Goal: Transaction & Acquisition: Purchase product/service

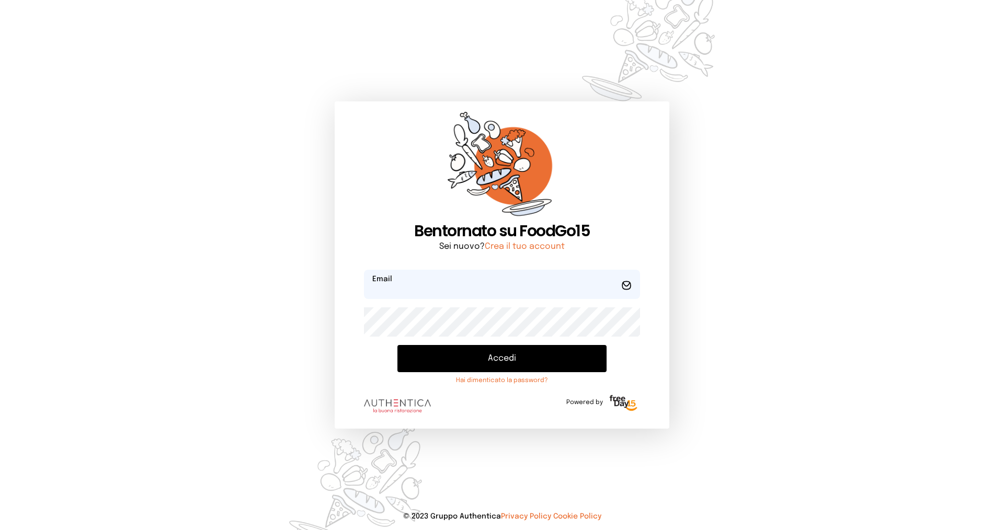
type input "**********"
click at [476, 358] on button "Accedi" at bounding box center [502, 358] width 209 height 27
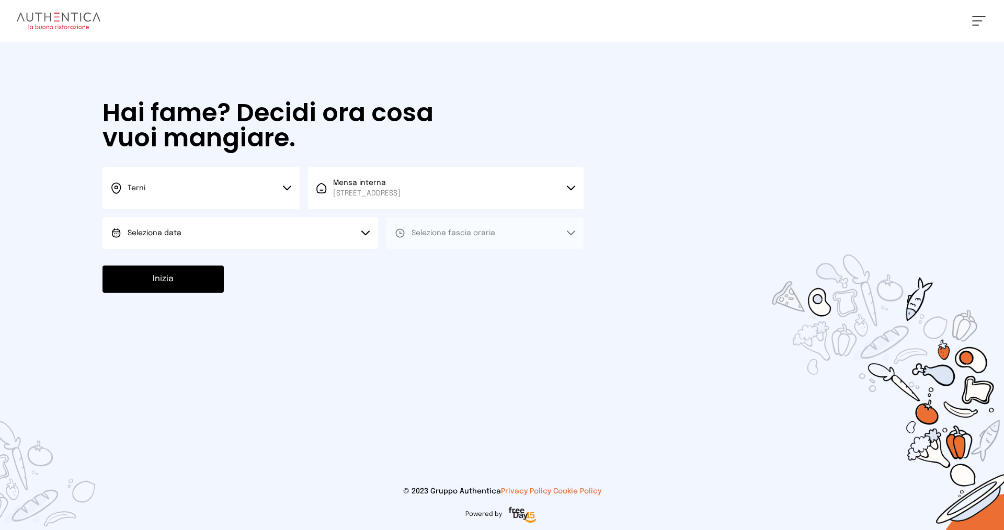
click at [308, 232] on button "Seleziona data" at bounding box center [241, 233] width 276 height 31
click at [296, 274] on li "[DATE], [DATE]" at bounding box center [241, 262] width 276 height 27
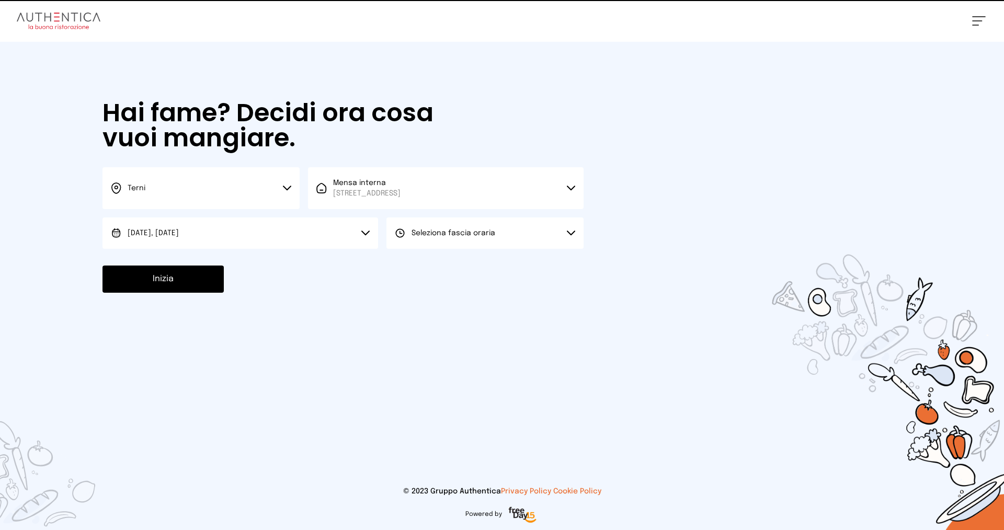
click at [491, 234] on span "Seleziona fascia oraria" at bounding box center [454, 233] width 84 height 7
click at [485, 250] on li "Pranzo" at bounding box center [485, 262] width 197 height 27
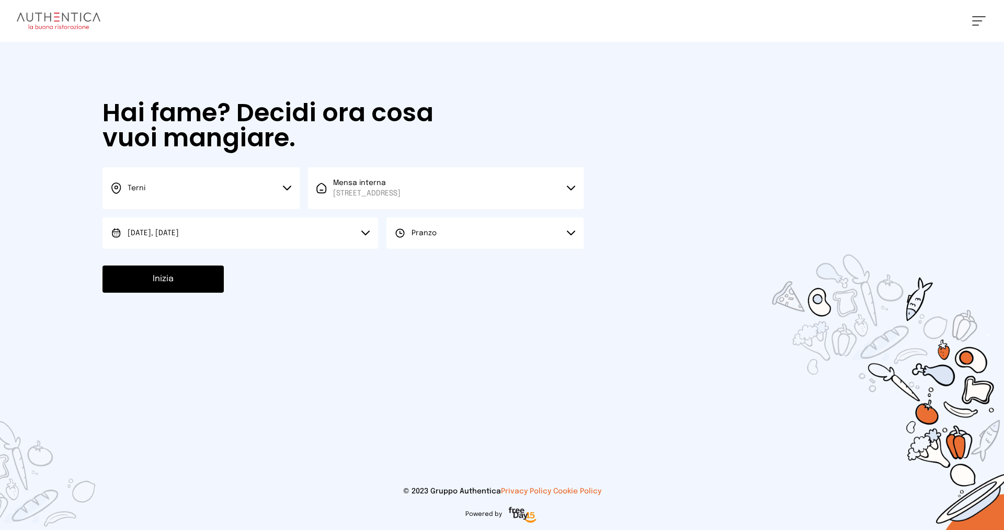
click at [198, 282] on button "Inizia" at bounding box center [163, 279] width 121 height 27
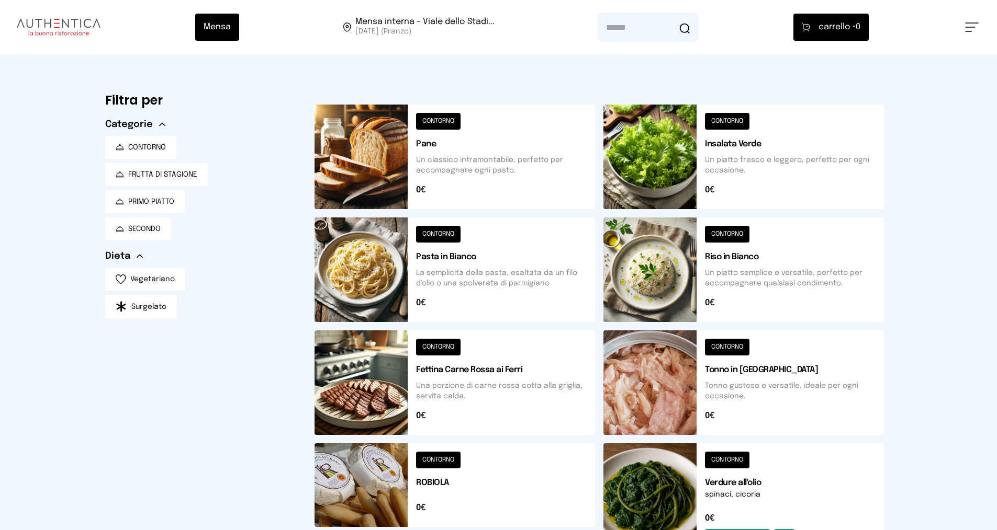
scroll to position [333, 0]
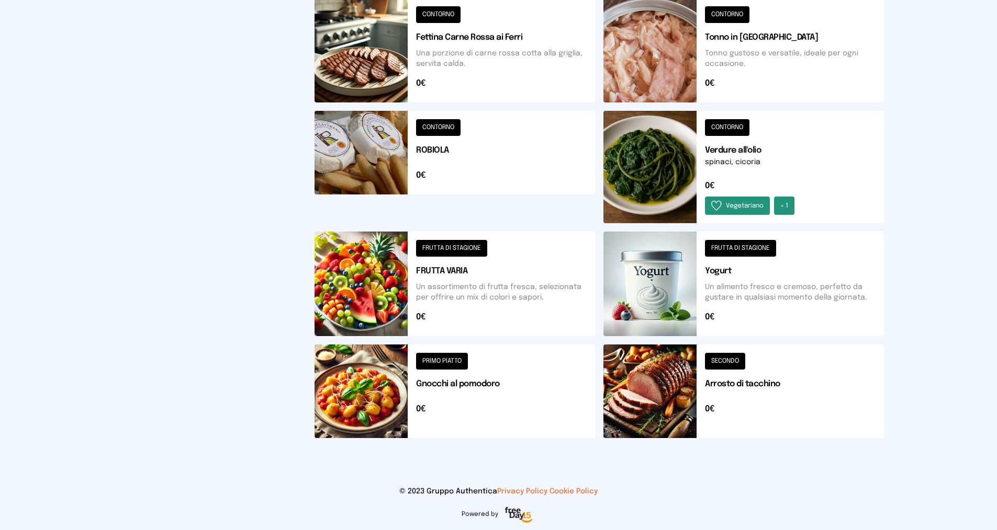
click at [709, 390] on button at bounding box center [743, 392] width 280 height 94
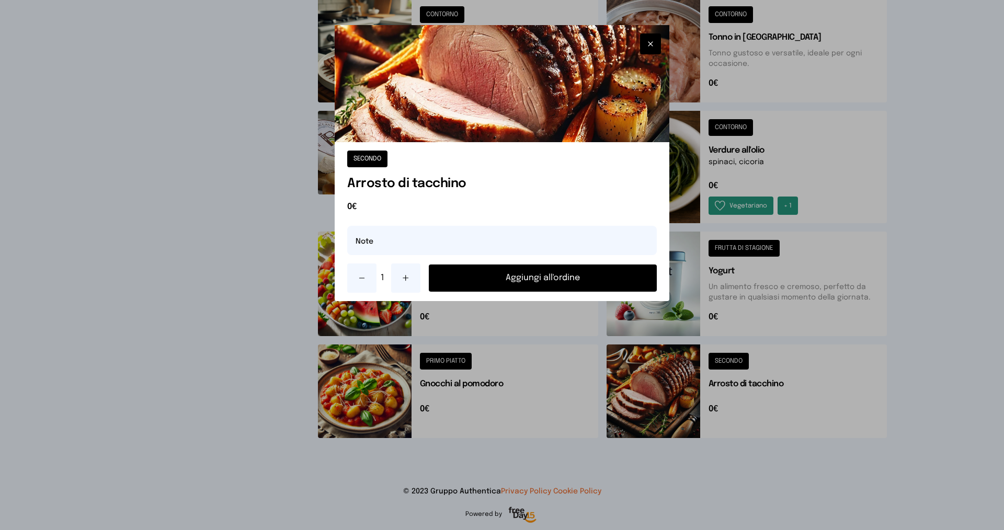
click at [402, 281] on icon at bounding box center [406, 278] width 8 height 8
click at [451, 275] on button "Aggiungi all'ordine" at bounding box center [543, 278] width 228 height 27
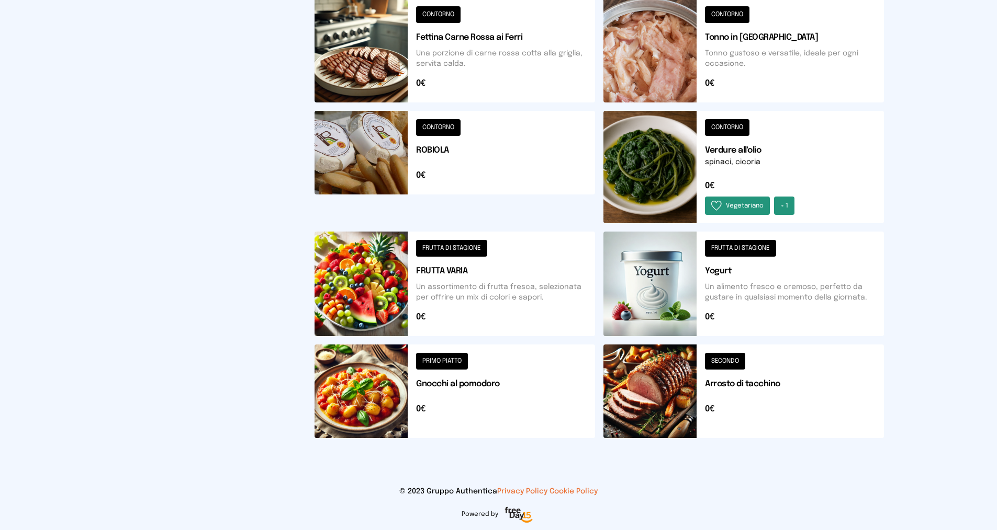
click at [756, 147] on button at bounding box center [743, 167] width 280 height 112
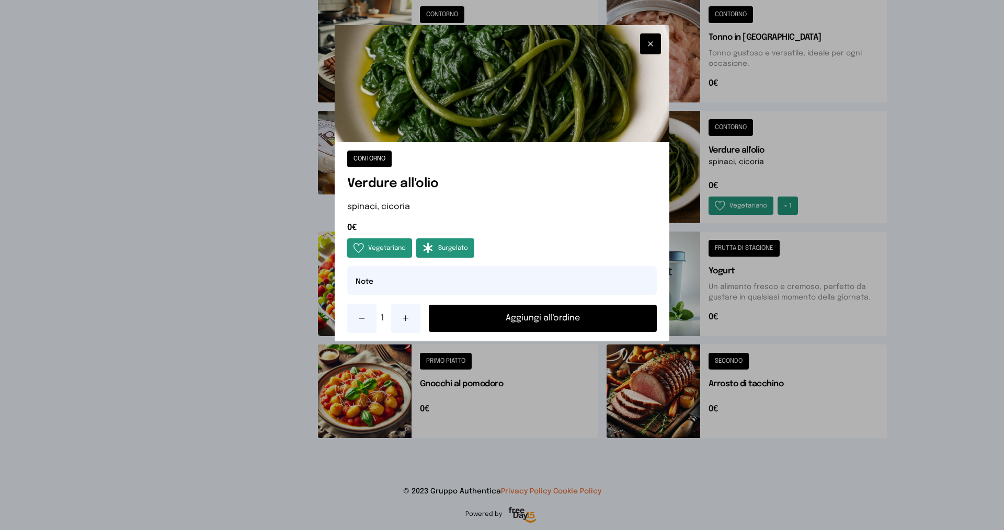
click at [505, 320] on button "Aggiungi all'ordine" at bounding box center [543, 318] width 228 height 27
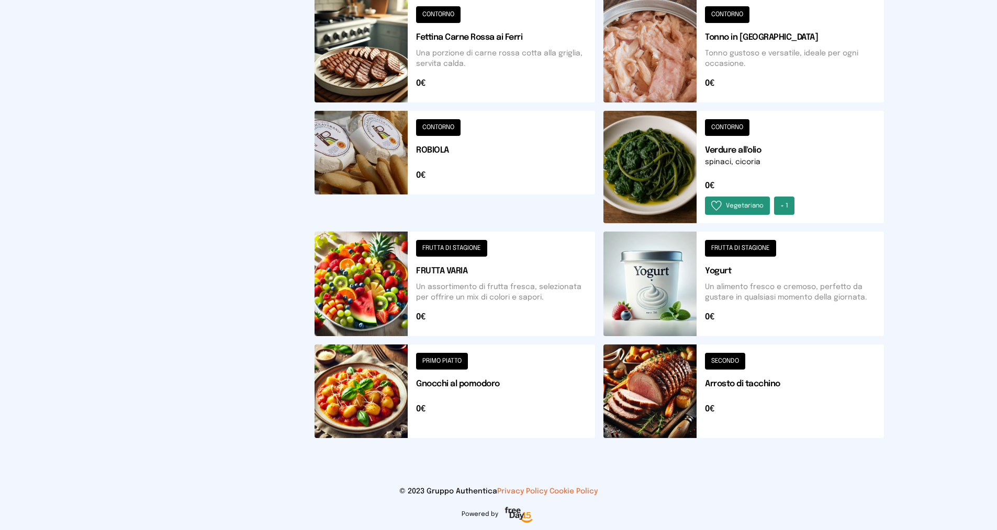
click at [436, 143] on button at bounding box center [454, 167] width 280 height 112
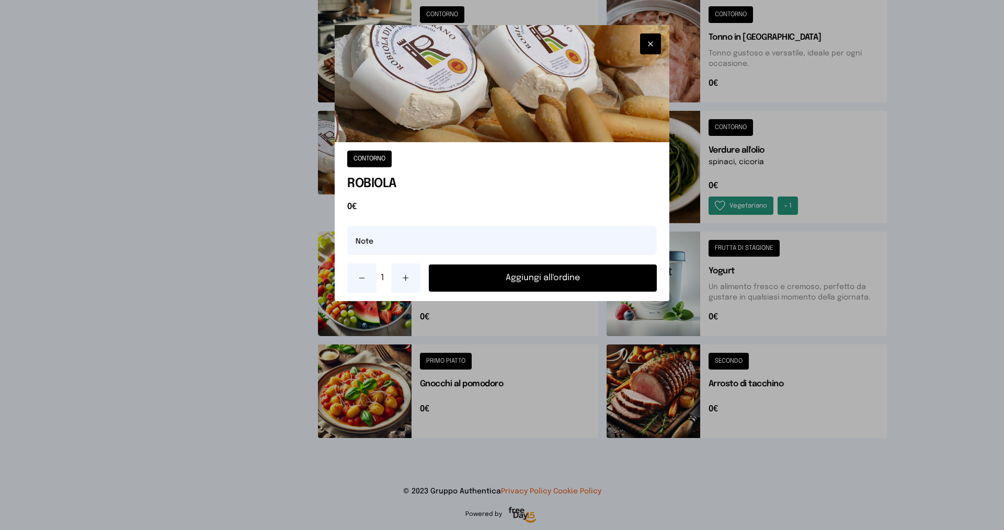
click at [525, 283] on button "Aggiungi all'ordine" at bounding box center [543, 278] width 228 height 27
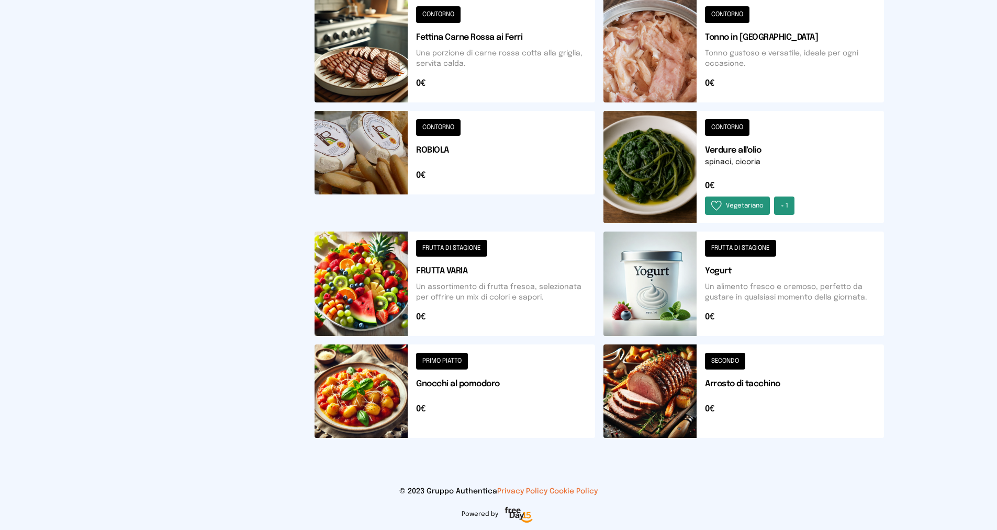
scroll to position [0, 0]
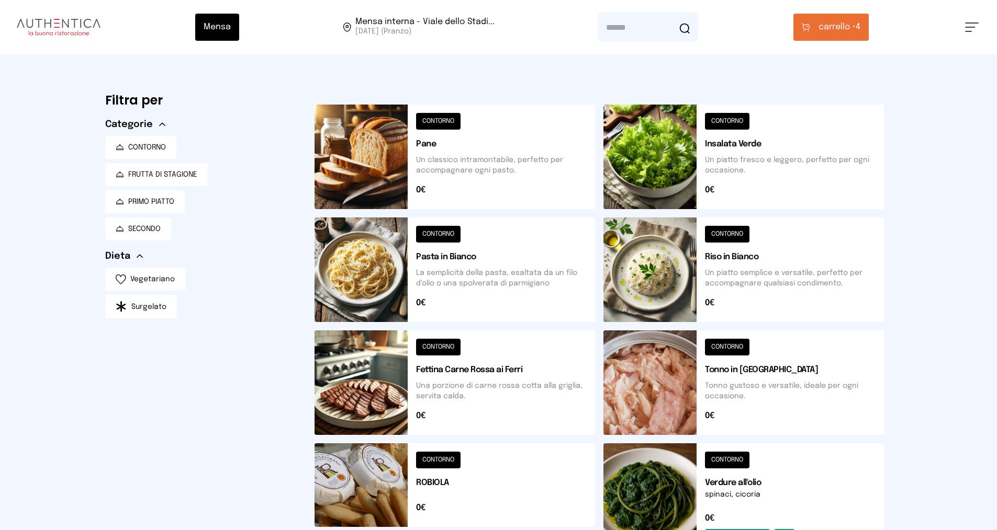
click at [856, 33] on button "carrello • 4" at bounding box center [830, 27] width 75 height 27
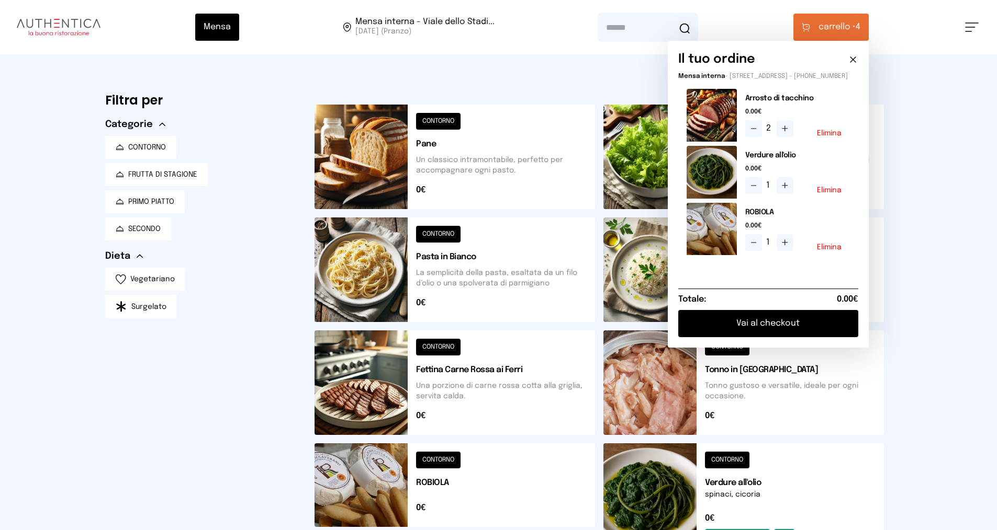
click at [796, 331] on button "Vai al checkout" at bounding box center [768, 323] width 180 height 27
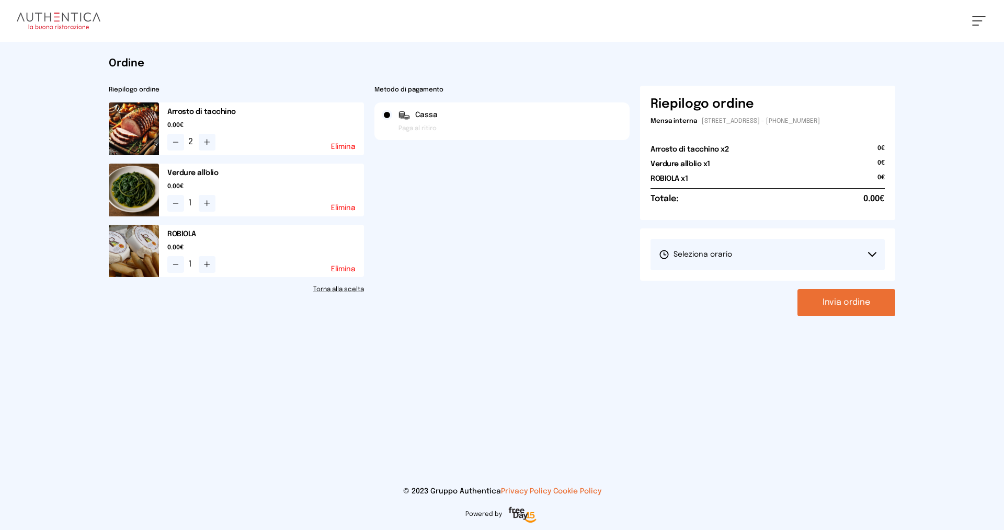
click at [766, 253] on button "Seleziona orario" at bounding box center [768, 254] width 234 height 31
click at [752, 287] on li "1° Turno (13:00 - 15:00)" at bounding box center [768, 283] width 234 height 27
click at [839, 300] on button "Invia ordine" at bounding box center [847, 302] width 98 height 27
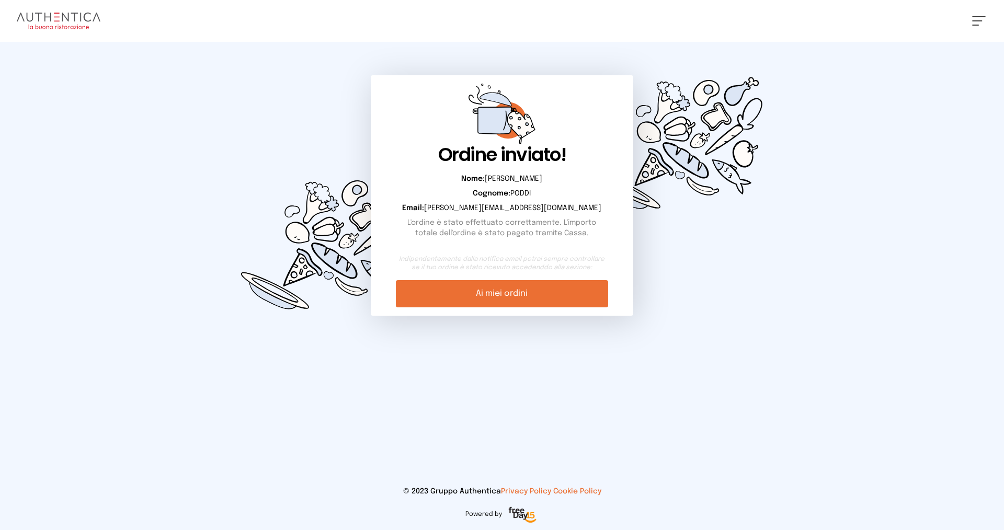
click at [550, 296] on link "Ai miei ordini" at bounding box center [502, 293] width 212 height 27
